Goal: Task Accomplishment & Management: Manage account settings

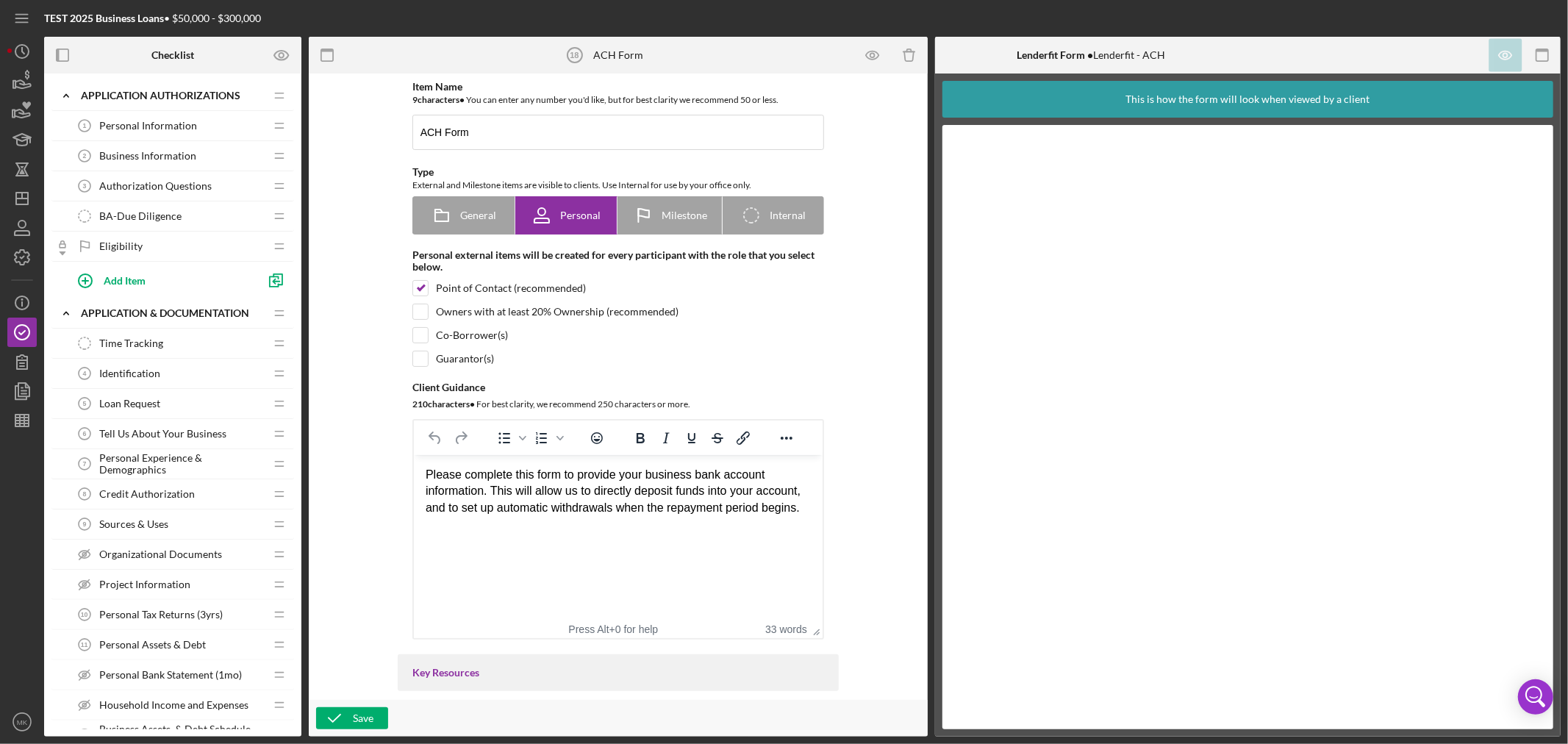
scroll to position [923, 0]
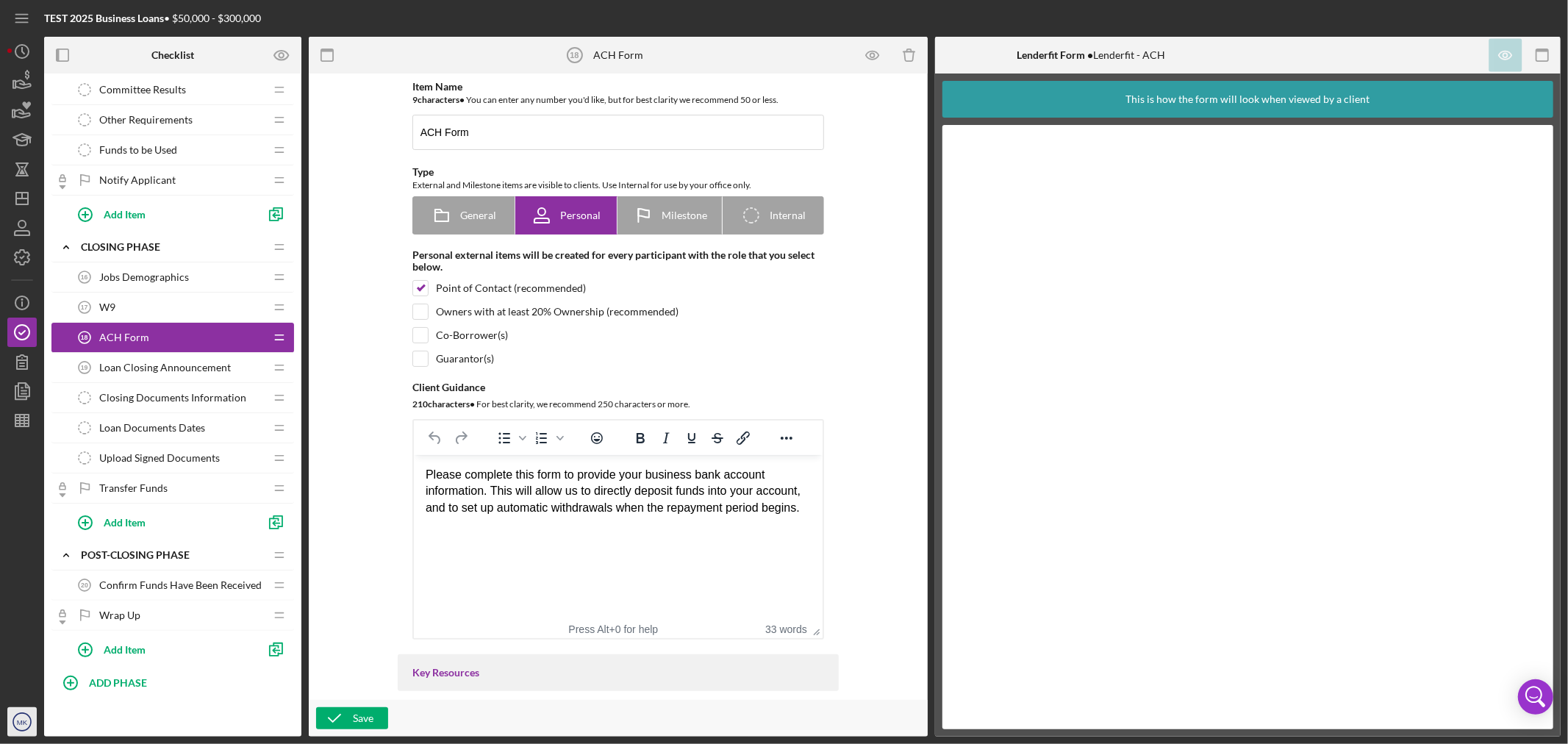
click at [26, 721] on text "MK" at bounding box center [22, 722] width 11 height 8
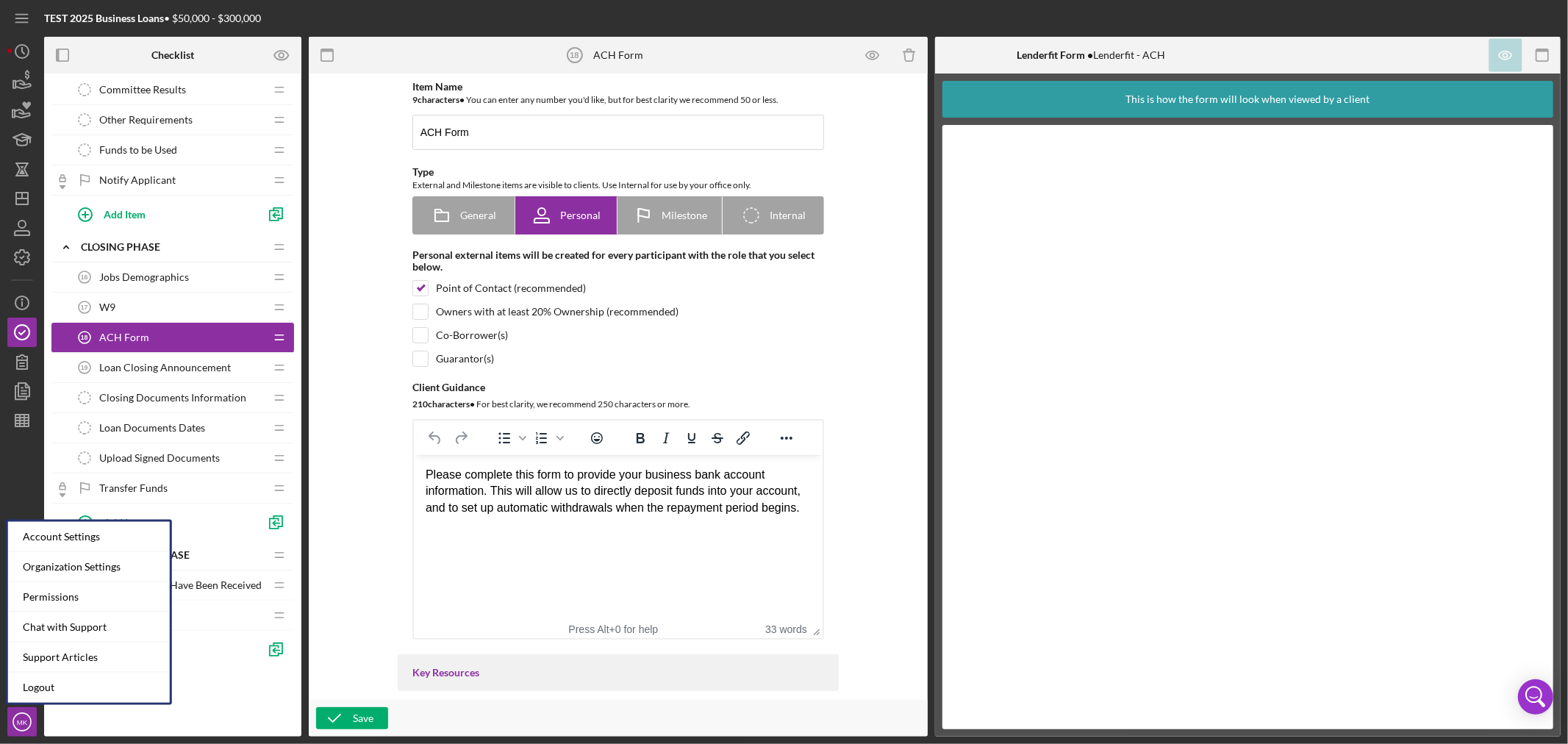
click at [761, 331] on div "Co-Borrower(s)" at bounding box center [617, 335] width 411 height 16
checkbox input "true"
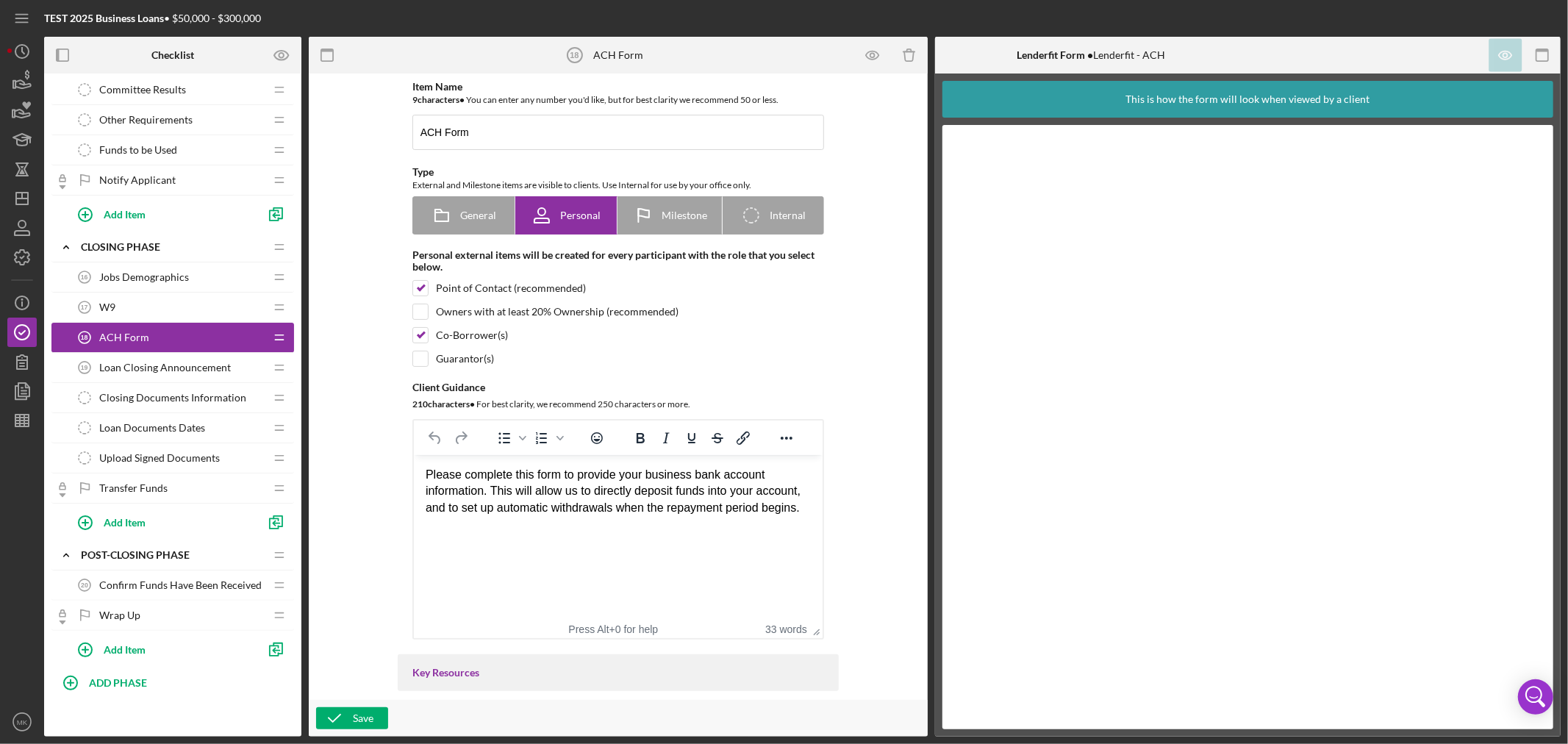
click at [155, 338] on div "ACH Form 18 ACH Form" at bounding box center [167, 337] width 195 height 29
click at [24, 724] on text "MK" at bounding box center [22, 722] width 11 height 8
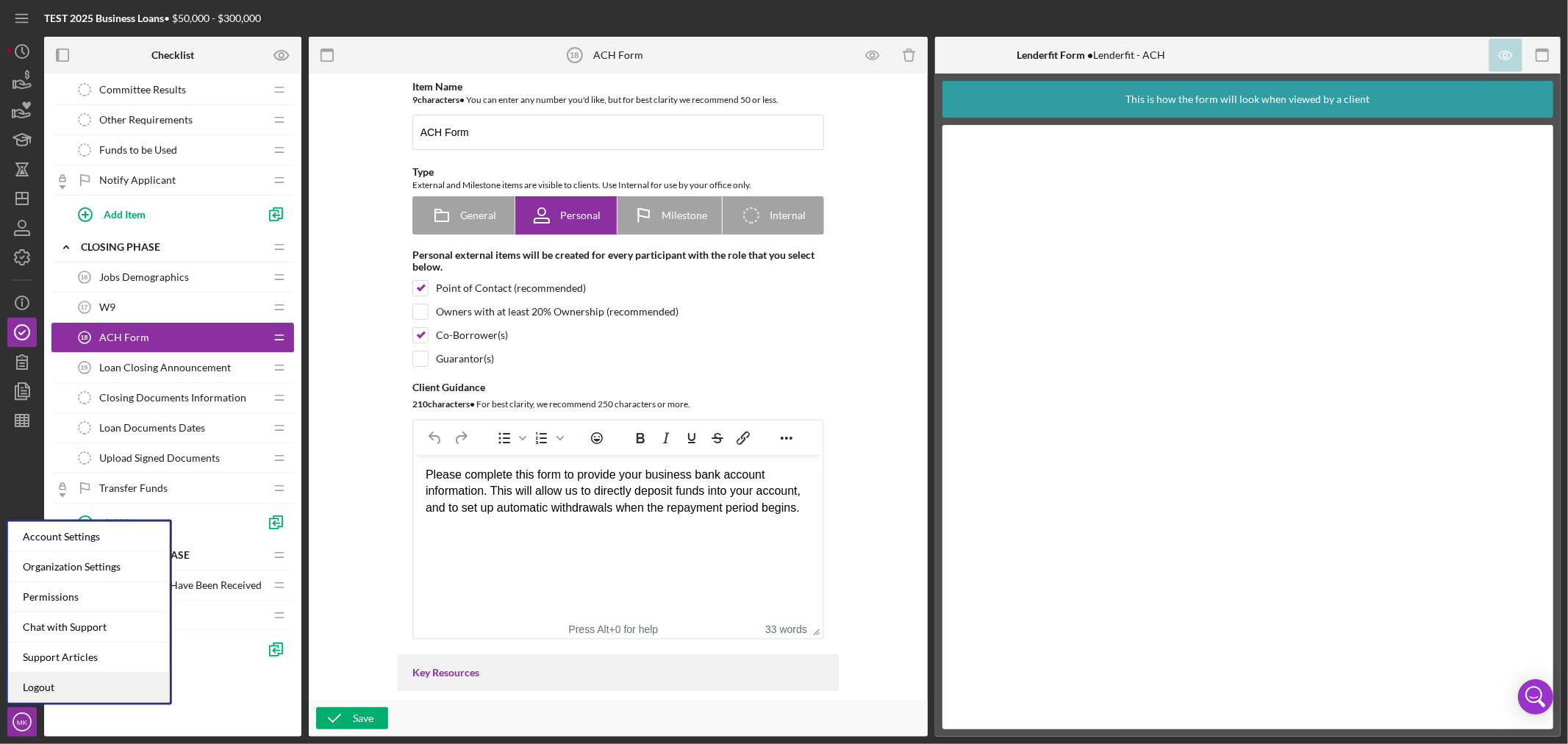
click at [131, 682] on link "Logout" at bounding box center [89, 688] width 162 height 30
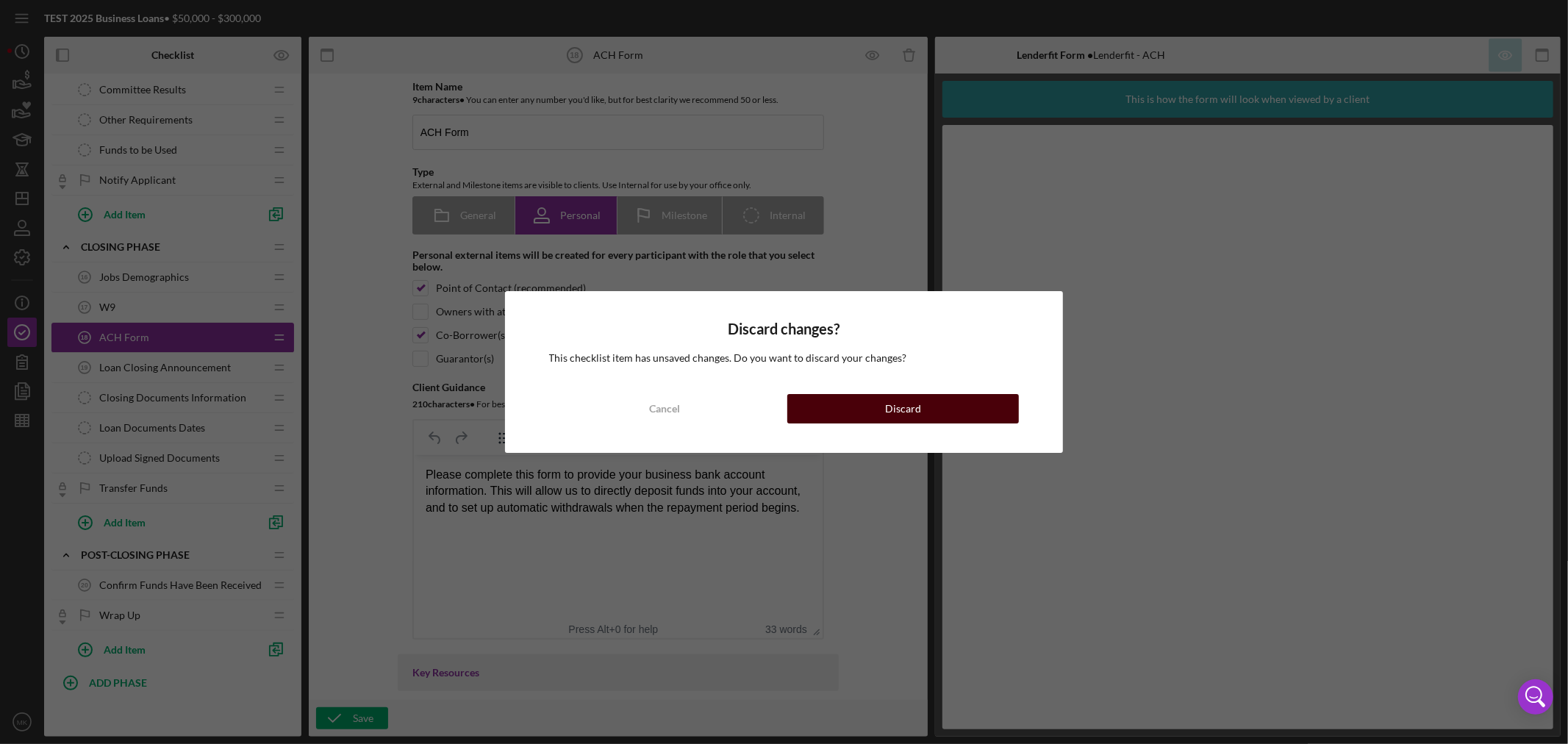
click at [936, 411] on button "Discard" at bounding box center [903, 408] width 231 height 29
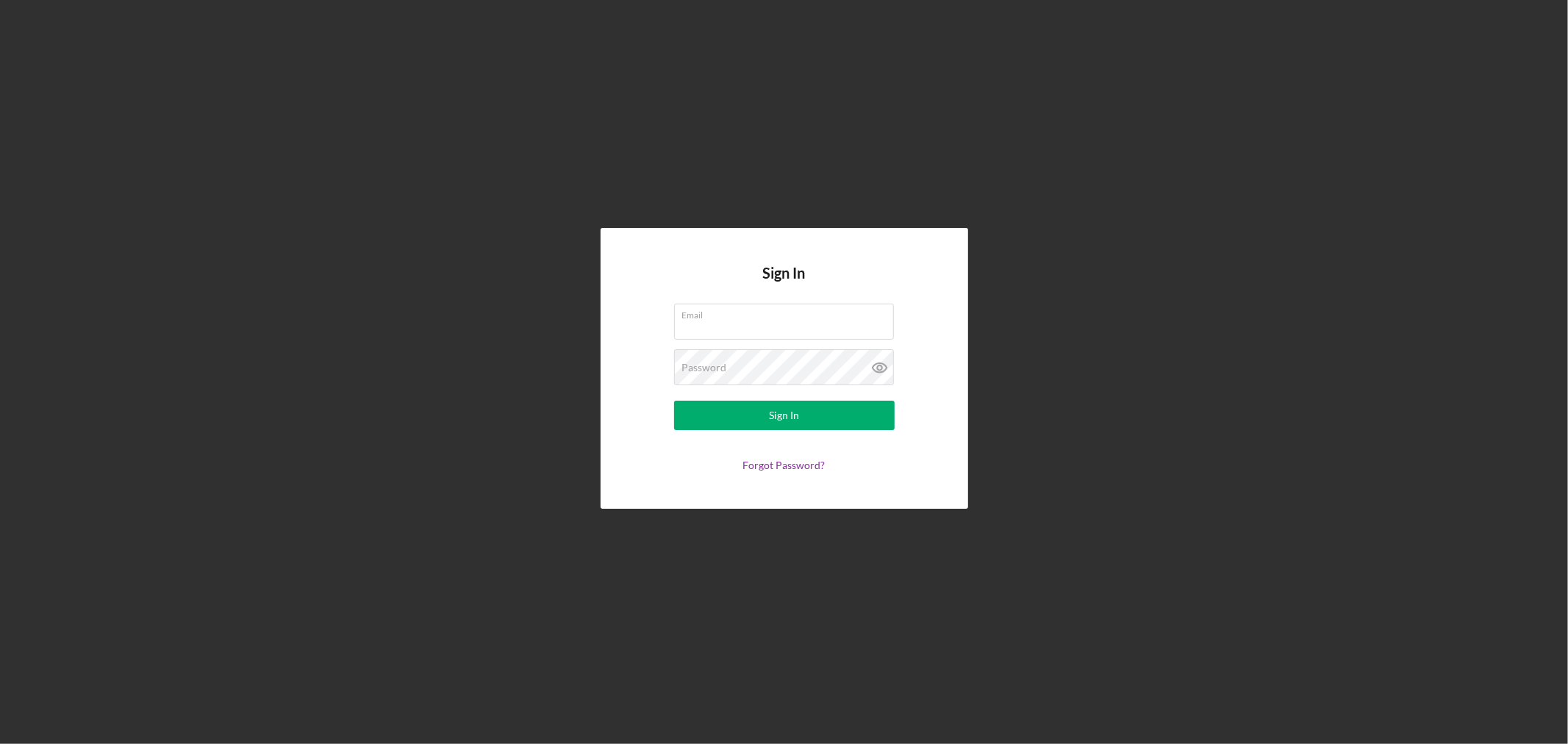
type input "[EMAIL_ADDRESS][DOMAIN_NAME]"
